Goal: Task Accomplishment & Management: Use online tool/utility

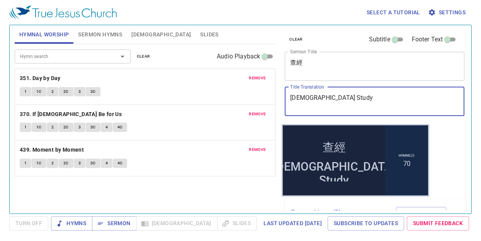
drag, startPoint x: 325, startPoint y: 97, endPoint x: 265, endPoint y: 96, distance: 59.9
click at [265, 96] on div "Hymnal Worship Sermon Hymns Bible Slides Hymn search Hymn search clear Audio Pl…" at bounding box center [241, 116] width 458 height 188
paste textarea "信心"
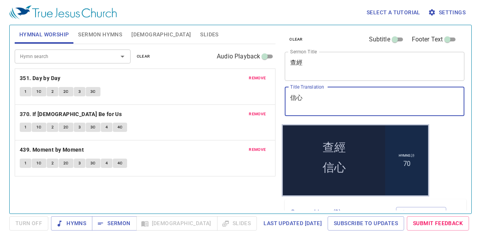
paste textarea "跨越障礙"
type textarea "信心跨越障礙"
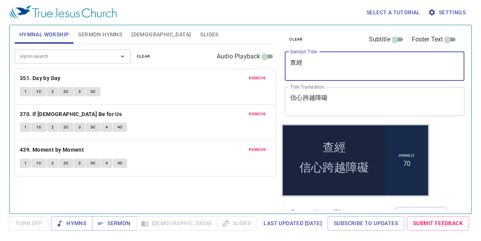
drag, startPoint x: 312, startPoint y: 62, endPoint x: 269, endPoint y: 54, distance: 44.3
click at [269, 54] on div "Hymnal Worship Sermon Hymns Bible Slides Hymn search Hymn search clear Audio Pl…" at bounding box center [241, 116] width 458 height 188
click at [308, 63] on textarea "查經" at bounding box center [374, 66] width 169 height 15
drag, startPoint x: 308, startPoint y: 63, endPoint x: 278, endPoint y: 57, distance: 30.7
click at [278, 57] on div "Hymnal Worship Sermon Hymns Bible Slides Hymn search Hymn search clear Audio Pl…" at bounding box center [241, 116] width 458 height 188
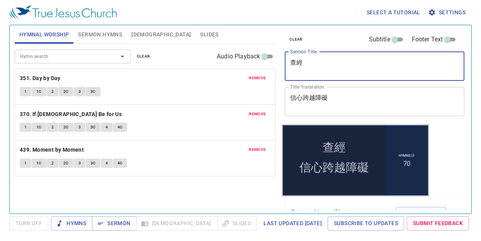
paste textarea "Faith Crosses Barriers"
type textarea "Faith Crosses Barriers"
click at [265, 76] on span "remove" at bounding box center [257, 78] width 17 height 7
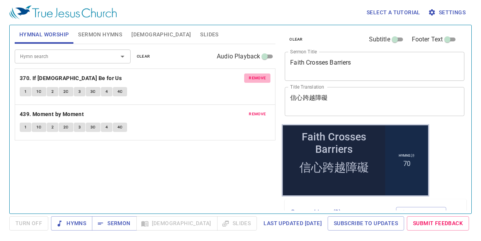
click at [265, 76] on span "remove" at bounding box center [257, 78] width 17 height 7
click at [265, 110] on span "remove" at bounding box center [257, 113] width 17 height 7
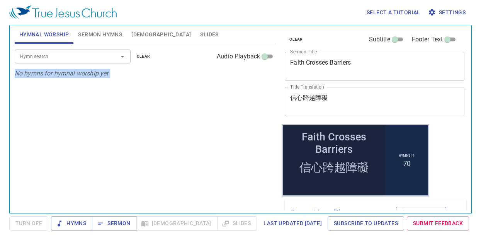
click at [265, 76] on p "No hymns for hymnal worship yet" at bounding box center [145, 73] width 261 height 9
drag, startPoint x: 117, startPoint y: 33, endPoint x: 145, endPoint y: 37, distance: 28.6
click at [118, 33] on span "Sermon Hymns" at bounding box center [100, 35] width 44 height 10
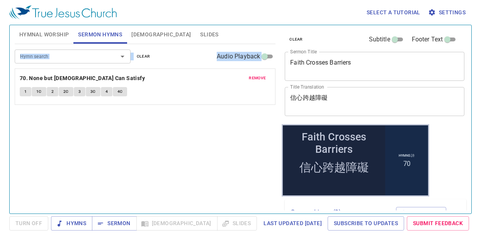
click at [254, 76] on span "remove" at bounding box center [257, 78] width 17 height 7
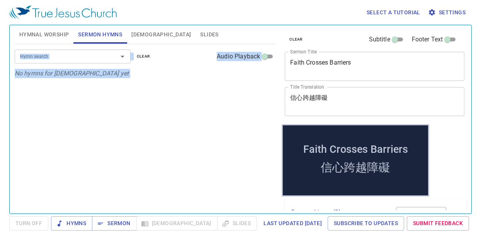
click at [98, 151] on div "Hymn search Hymn search clear Audio Playback No hymns for sermon yet" at bounding box center [145, 125] width 261 height 163
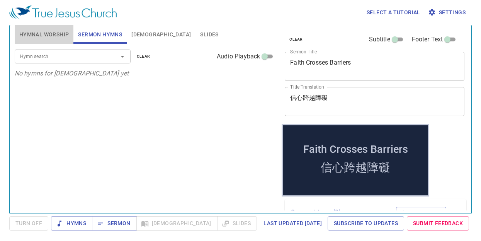
click at [58, 36] on span "Hymnal Worship" at bounding box center [44, 35] width 50 height 10
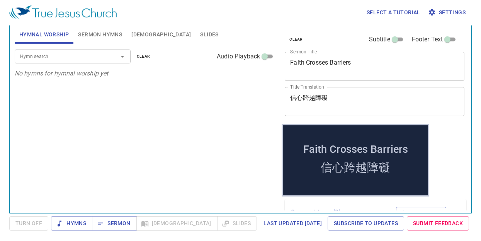
click at [83, 35] on span "Sermon Hymns" at bounding box center [100, 35] width 44 height 10
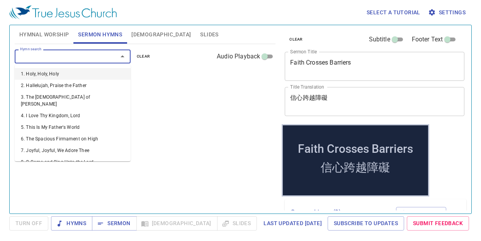
click at [73, 53] on input "Hymn search" at bounding box center [61, 56] width 88 height 9
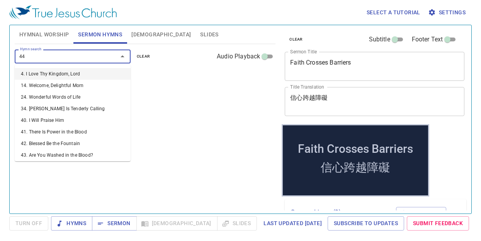
type input "444"
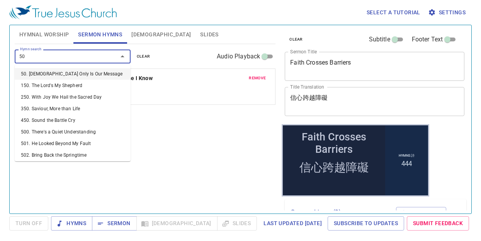
type input "501"
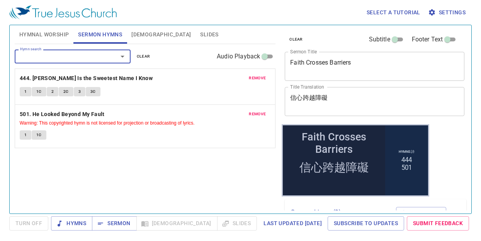
click at [43, 37] on span "Hymnal Worship" at bounding box center [44, 35] width 50 height 10
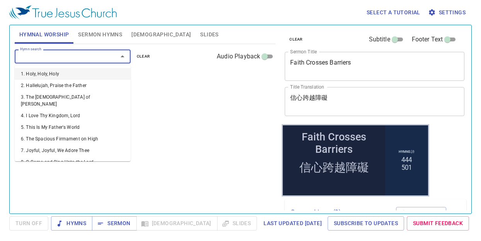
click at [93, 54] on input "Hymn search" at bounding box center [61, 56] width 88 height 9
type input "91"
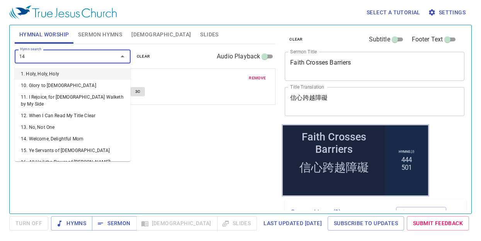
type input "145"
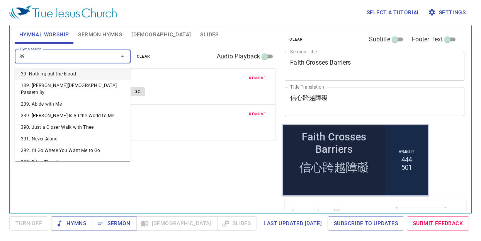
type input "398"
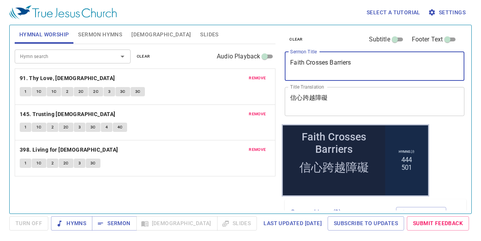
click at [304, 64] on textarea "Faith Crosses Barriers" at bounding box center [374, 66] width 169 height 15
click at [311, 97] on textarea "信心跨越障礙" at bounding box center [374, 101] width 169 height 15
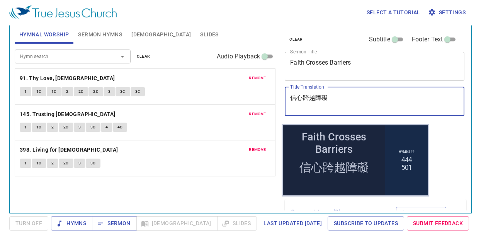
click at [311, 97] on textarea "信心跨越障礙" at bounding box center [374, 101] width 169 height 15
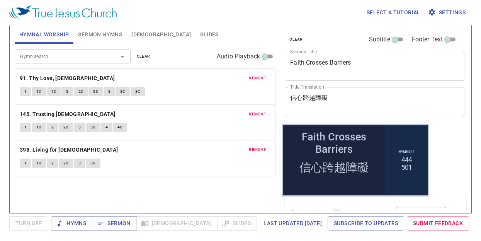
click at [166, 180] on div "Hymn search Hymn search clear Audio Playback remove 91. Thy Love, Jesus 1 1C 1C…" at bounding box center [145, 125] width 261 height 163
click at [71, 224] on span "Hymns" at bounding box center [71, 223] width 29 height 10
drag, startPoint x: 180, startPoint y: 133, endPoint x: 184, endPoint y: 131, distance: 4.7
click at [184, 140] on div "remove 91. Thy Love, Jesus 1 1C 1C 2 2C 2C 3 3C 3C remove 145. Trusting Jesus 1…" at bounding box center [145, 158] width 261 height 36
click at [32, 221] on span "Turn Off" at bounding box center [28, 223] width 27 height 10
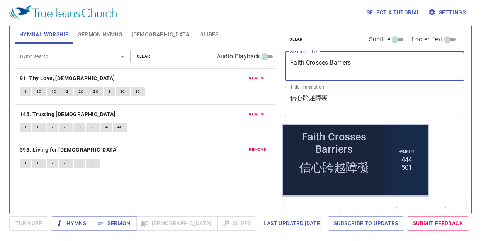
click at [329, 61] on textarea "Faith Crosses Barriers" at bounding box center [374, 66] width 169 height 15
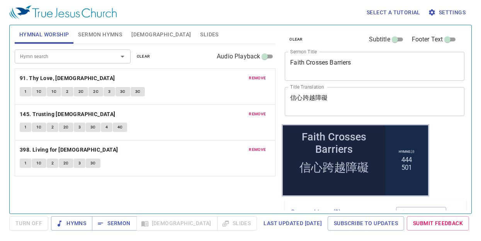
click at [314, 96] on textarea "信心跨越障礙" at bounding box center [374, 101] width 169 height 15
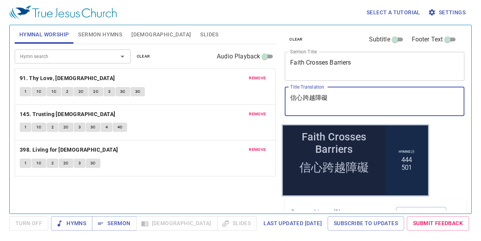
click at [314, 96] on textarea "信心跨越障礙" at bounding box center [374, 101] width 169 height 15
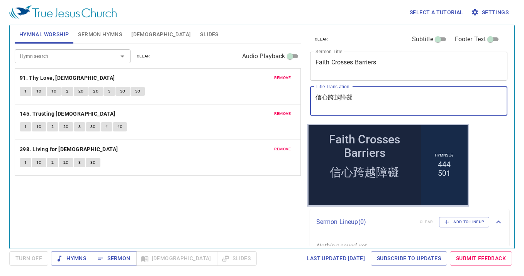
click at [259, 202] on div "Hymn search Hymn search clear Audio Playback remove 91. Thy Love, Jesus 1 1C 1C…" at bounding box center [158, 143] width 286 height 198
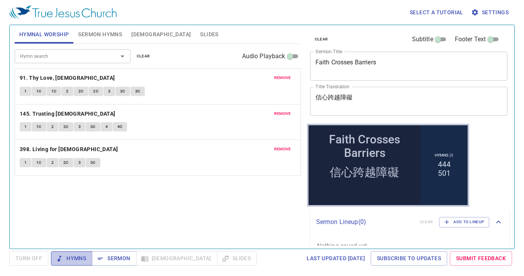
click at [85, 260] on span "Hymns" at bounding box center [71, 259] width 29 height 10
click at [42, 78] on b "91. Thy Love, [DEMOGRAPHIC_DATA]" at bounding box center [67, 78] width 95 height 10
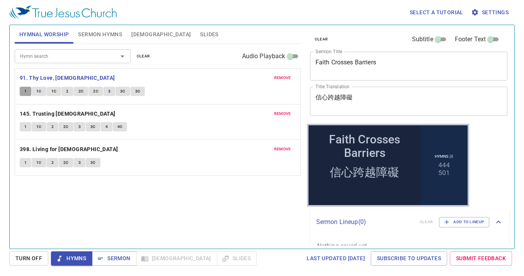
click at [22, 92] on button "1" at bounding box center [26, 91] width 12 height 9
click at [39, 90] on span "1C" at bounding box center [38, 91] width 5 height 7
click at [49, 94] on button "1C" at bounding box center [54, 91] width 15 height 9
click at [63, 91] on button "2" at bounding box center [67, 91] width 12 height 9
click at [84, 93] on button "2C" at bounding box center [81, 91] width 15 height 9
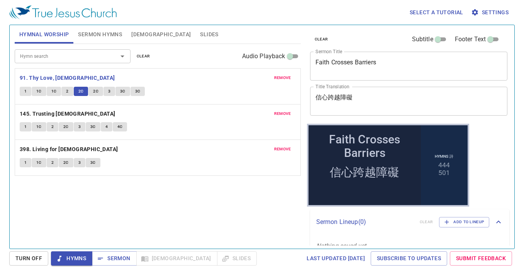
drag, startPoint x: 98, startPoint y: 93, endPoint x: 107, endPoint y: 90, distance: 9.4
click at [105, 91] on div "1 1C 1C 2 2C 2C 3 3C 3C" at bounding box center [158, 92] width 276 height 11
click at [107, 90] on button "3" at bounding box center [109, 91] width 12 height 9
click at [121, 90] on span "3C" at bounding box center [122, 91] width 5 height 7
click at [66, 114] on b "145. Trusting Jesus" at bounding box center [68, 114] width 96 height 10
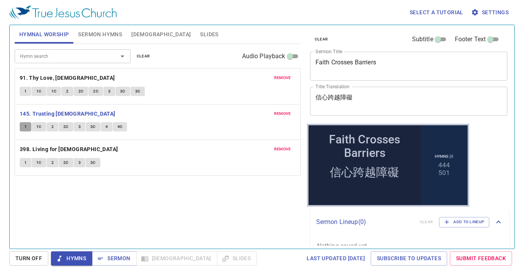
click at [28, 127] on button "1" at bounding box center [26, 126] width 12 height 9
click at [36, 129] on span "1C" at bounding box center [38, 127] width 5 height 7
click at [49, 127] on button "2" at bounding box center [53, 126] width 12 height 9
click at [64, 140] on div "remove 91. Thy Love, Jesus 1 1C 1C 2 2C 2C 3 3C 3C remove 145. Trusting Jesus 1…" at bounding box center [158, 158] width 286 height 36
click at [63, 125] on span "2C" at bounding box center [65, 127] width 5 height 7
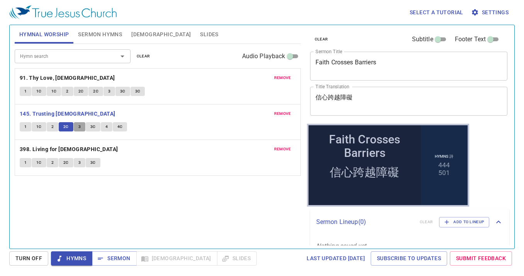
click at [78, 126] on span "3" at bounding box center [79, 127] width 2 height 7
click at [88, 127] on button "3C" at bounding box center [93, 126] width 15 height 9
click at [108, 129] on button "4" at bounding box center [107, 126] width 12 height 9
click at [119, 128] on span "4C" at bounding box center [119, 127] width 5 height 7
click at [50, 149] on b "398. Living for Jesus" at bounding box center [69, 150] width 98 height 10
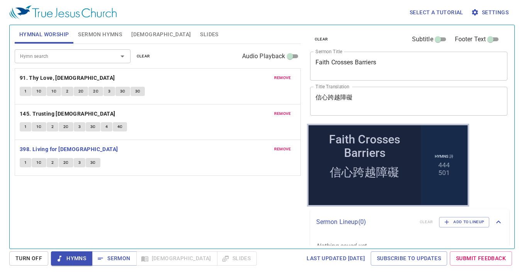
click at [28, 164] on button "1" at bounding box center [26, 162] width 12 height 9
click at [34, 165] on button "1C" at bounding box center [39, 162] width 15 height 9
drag, startPoint x: 51, startPoint y: 161, endPoint x: 81, endPoint y: 164, distance: 30.3
click at [81, 164] on div "1 1C 2 2C 3 3C" at bounding box center [158, 163] width 276 height 11
click at [80, 164] on span "3" at bounding box center [79, 162] width 2 height 7
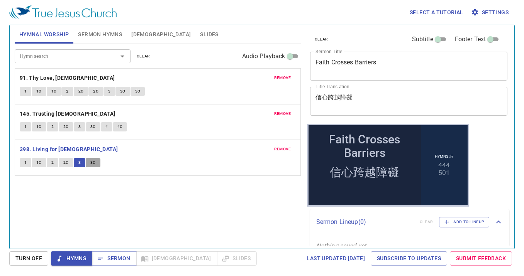
click at [95, 161] on span "3C" at bounding box center [92, 162] width 5 height 7
click at [85, 257] on span "Hymns" at bounding box center [71, 259] width 29 height 10
click at [121, 254] on button "Sermon" at bounding box center [114, 259] width 44 height 14
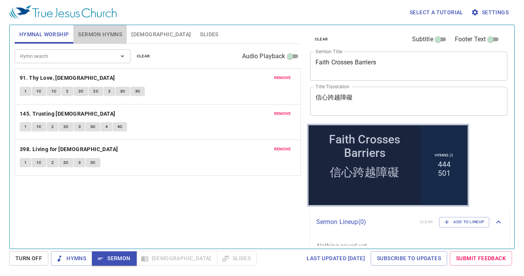
click at [112, 34] on span "Sermon Hymns" at bounding box center [100, 35] width 44 height 10
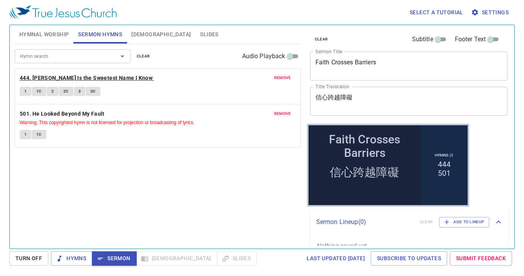
click at [54, 76] on b "444. Jesus Is the Sweetest Name I Know" at bounding box center [86, 78] width 133 height 10
drag, startPoint x: 25, startPoint y: 90, endPoint x: 215, endPoint y: 46, distance: 195.0
click at [25, 91] on span "1" at bounding box center [25, 91] width 2 height 7
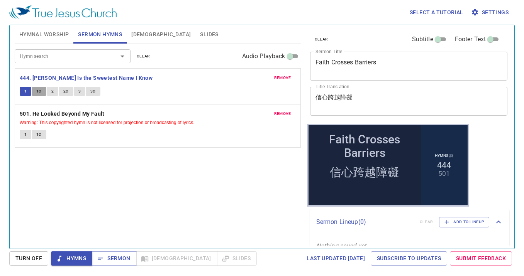
click at [39, 92] on span "1C" at bounding box center [38, 91] width 5 height 7
click at [52, 92] on span "2" at bounding box center [52, 91] width 2 height 7
click at [64, 94] on span "2C" at bounding box center [65, 91] width 5 height 7
click at [78, 92] on span "3" at bounding box center [79, 91] width 2 height 7
click at [92, 93] on span "3C" at bounding box center [92, 91] width 5 height 7
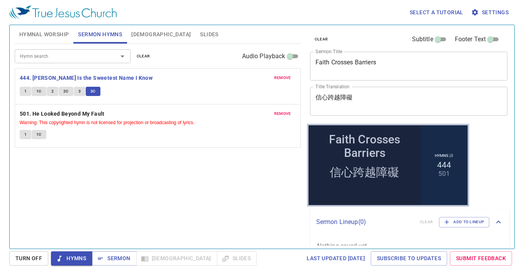
click at [113, 254] on button "Sermon" at bounding box center [114, 259] width 44 height 14
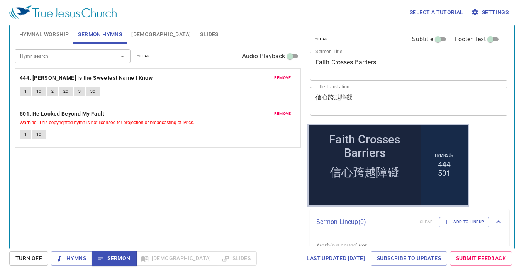
click at [200, 34] on span "Slides" at bounding box center [209, 35] width 18 height 10
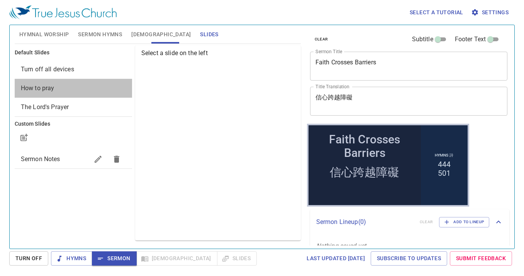
click at [95, 84] on span "How to pray" at bounding box center [73, 88] width 105 height 9
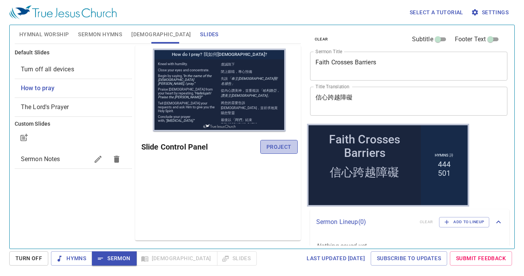
click at [276, 145] on span "Project" at bounding box center [278, 147] width 25 height 10
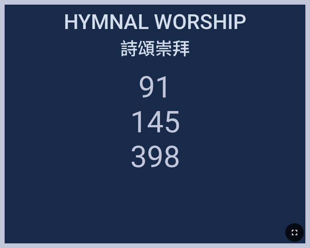
click at [294, 233] on icon "button" at bounding box center [294, 231] width 9 height 9
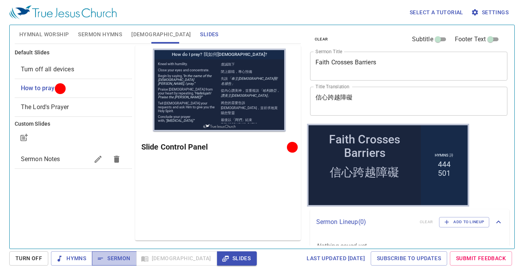
click at [99, 259] on icon "button" at bounding box center [101, 259] width 8 height 8
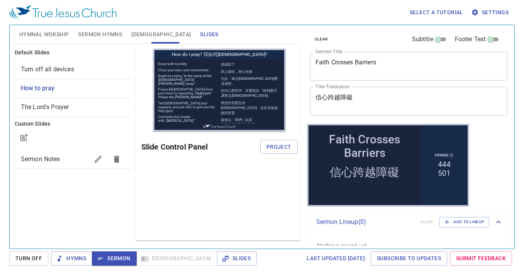
click at [137, 37] on span "[DEMOGRAPHIC_DATA]" at bounding box center [160, 35] width 59 height 10
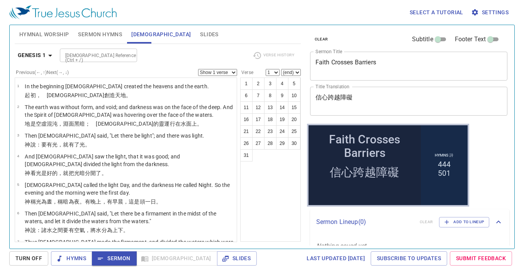
drag, startPoint x: 120, startPoint y: 60, endPoint x: 122, endPoint y: 64, distance: 4.2
click at [122, 64] on div "Genesis 1 Bible Reference (Ctrl + /) Bible Reference (Ctrl + /) Verse History" at bounding box center [158, 58] width 286 height 21
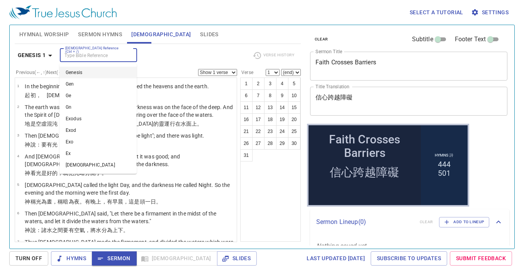
click at [120, 55] on input "[DEMOGRAPHIC_DATA] Reference (Ctrl + /)" at bounding box center [92, 55] width 60 height 9
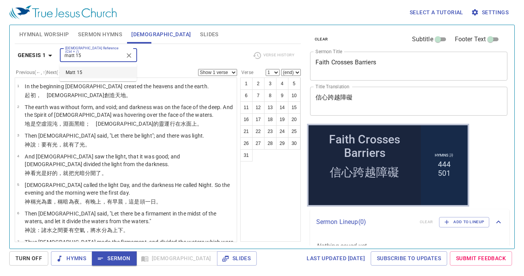
type input "matt 15"
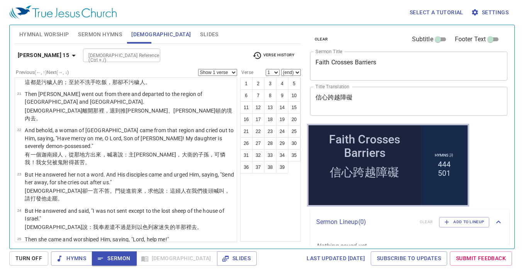
scroll to position [502, 0]
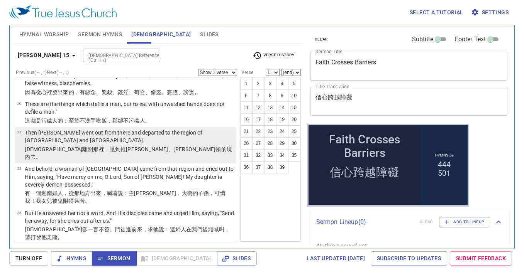
click at [90, 129] on p "Then [PERSON_NAME] went out from there and departed to the region of [GEOGRAPHI…" at bounding box center [130, 136] width 210 height 15
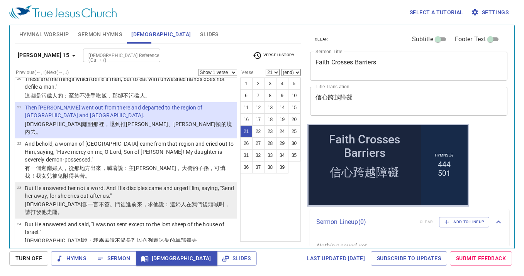
scroll to position [541, 0]
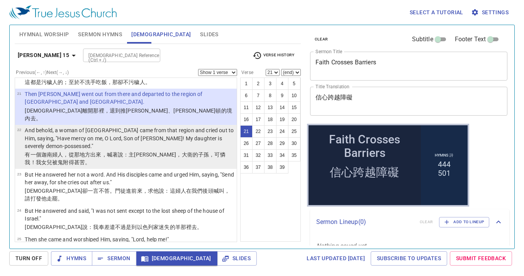
click at [77, 127] on p "And behold, a woman of [GEOGRAPHIC_DATA] came from that region and cried out to…" at bounding box center [130, 138] width 210 height 23
select select "22"
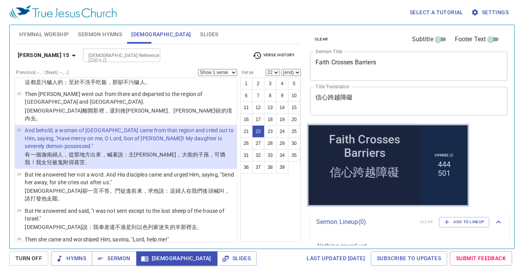
click at [79, 171] on p "But He answered her not a word. And His disciples came and urged Him, saying, "…" at bounding box center [130, 178] width 210 height 15
select select "23"
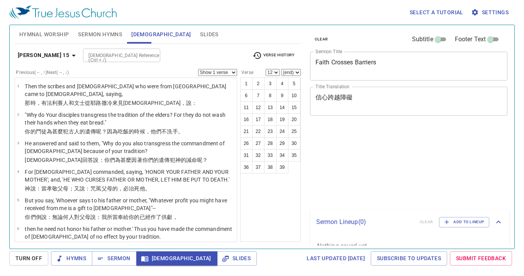
select select "12"
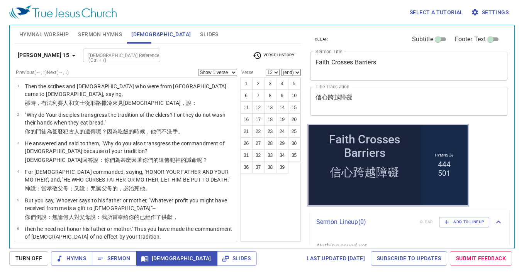
scroll to position [579, 0]
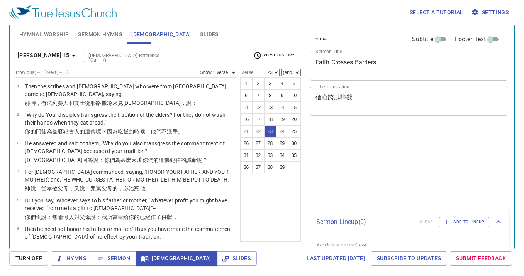
select select "23"
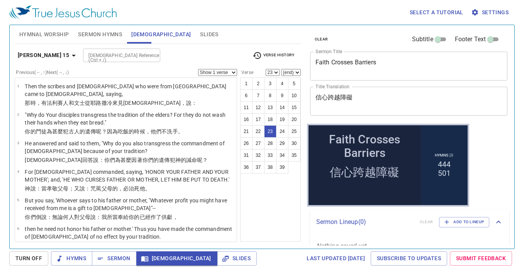
scroll to position [541, 0]
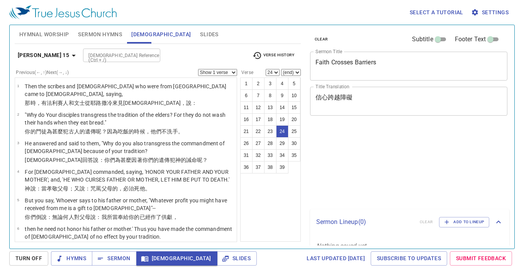
select select "24"
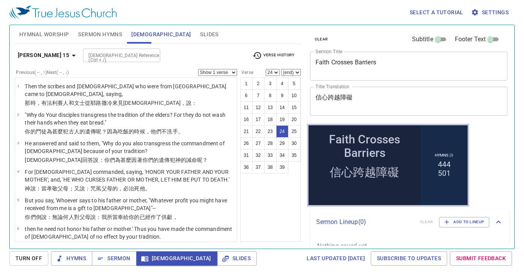
scroll to position [579, 0]
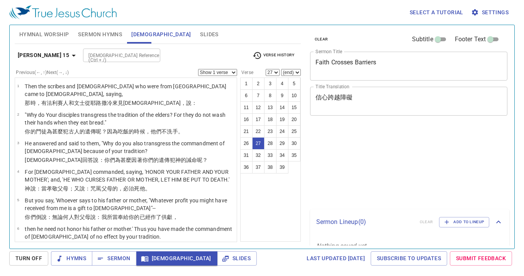
select select "27"
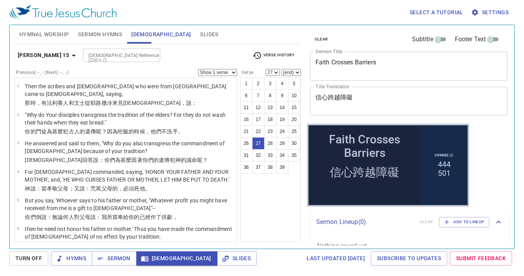
scroll to position [656, 0]
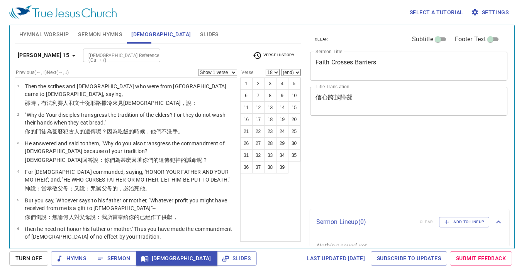
select select "18"
select select "26"
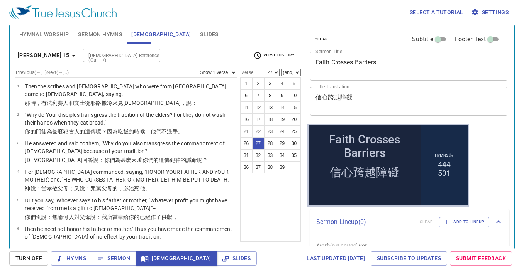
scroll to position [656, 0]
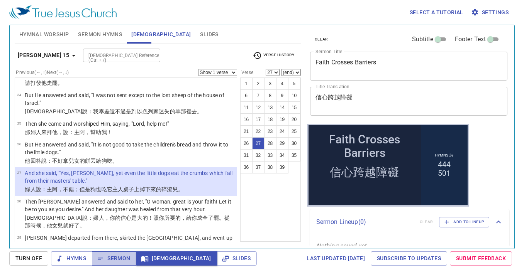
click at [127, 265] on button "Sermon" at bounding box center [114, 259] width 44 height 14
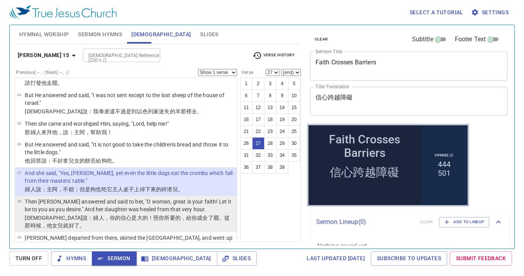
click at [184, 198] on p "Then Jesus answered and said to her, "O woman, great is your faith! Let it be t…" at bounding box center [130, 205] width 210 height 15
select select "28"
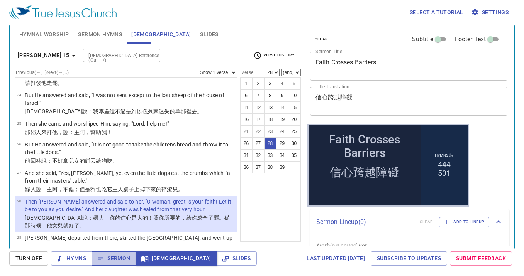
click at [114, 263] on span "Sermon" at bounding box center [114, 259] width 32 height 10
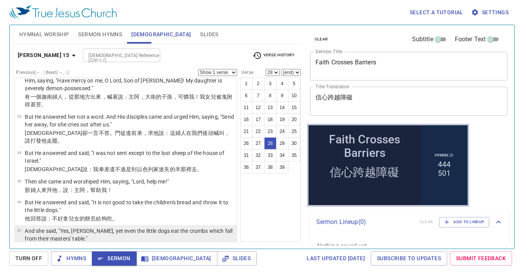
scroll to position [618, 0]
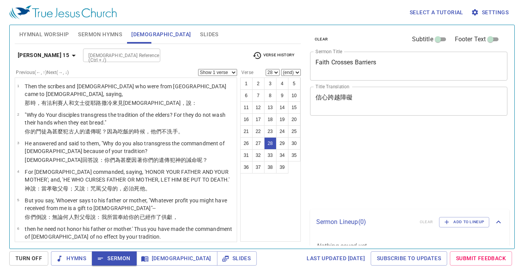
select select "28"
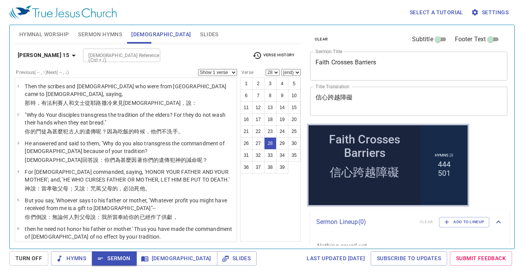
scroll to position [618, 0]
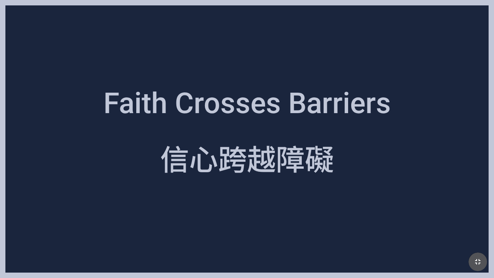
click at [470, 261] on button "button" at bounding box center [478, 262] width 19 height 19
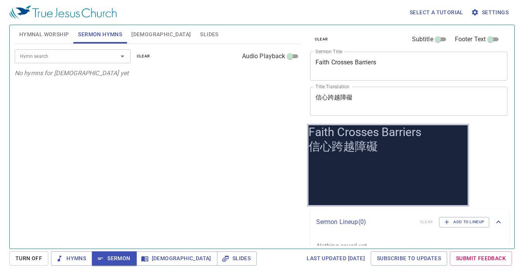
click at [328, 63] on textarea "Faith Crosses Barriers" at bounding box center [408, 66] width 187 height 15
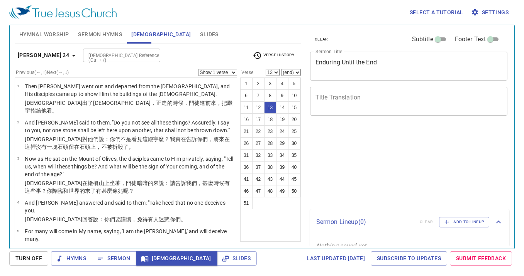
select select "13"
